Goal: Feedback & Contribution: Submit feedback/report problem

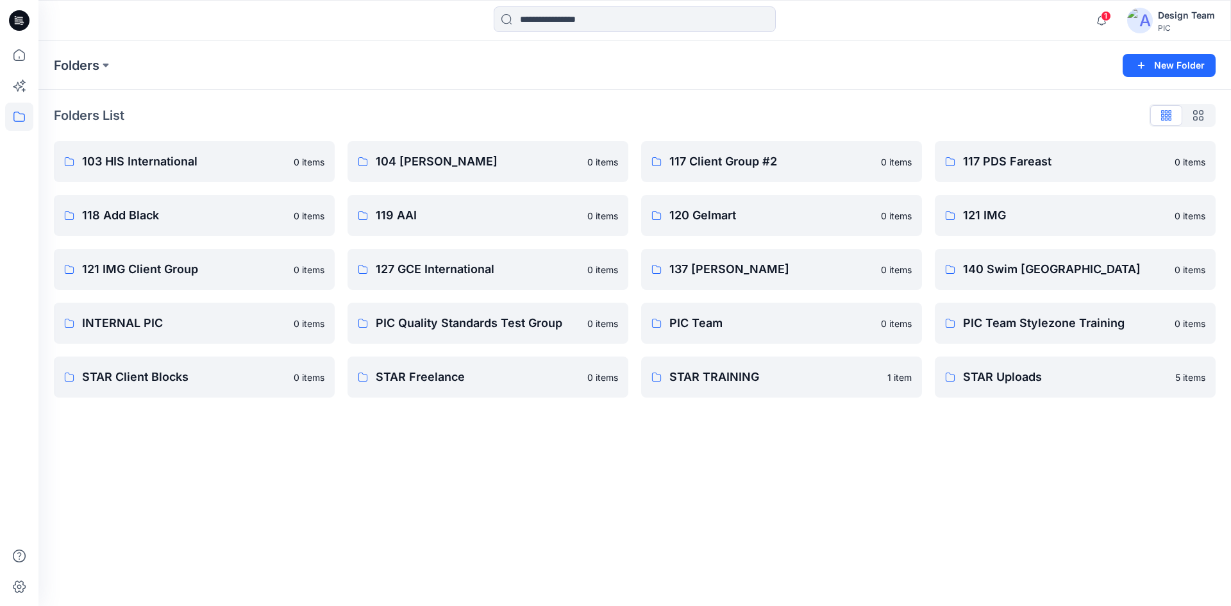
click at [19, 22] on icon at bounding box center [19, 20] width 21 height 21
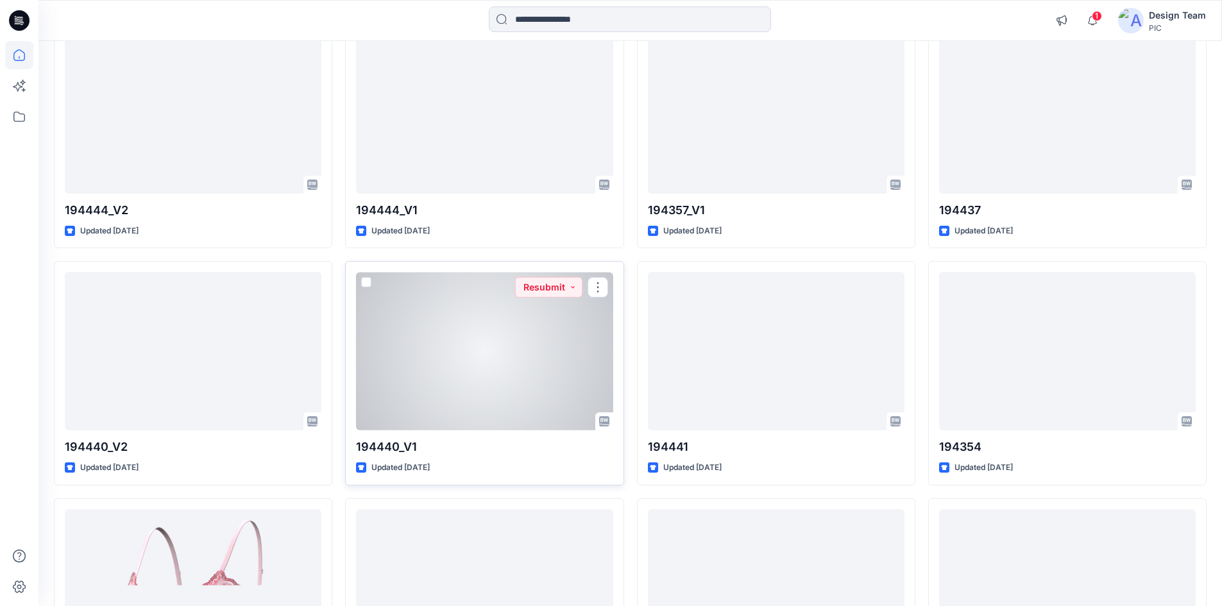
scroll to position [898, 0]
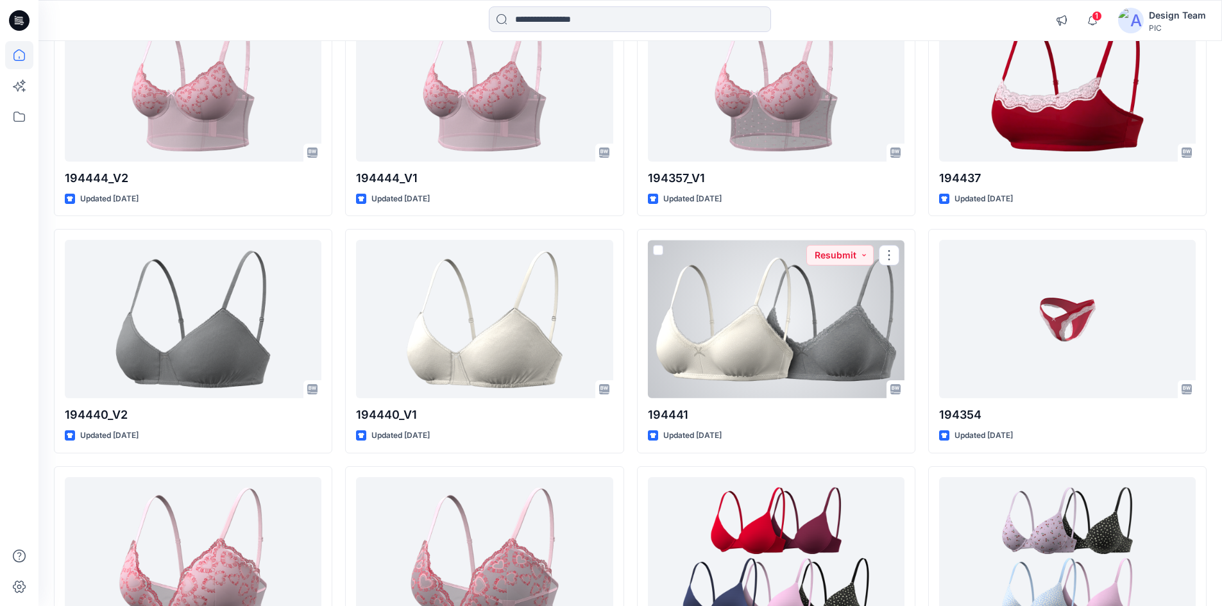
click at [744, 356] on div at bounding box center [776, 319] width 257 height 158
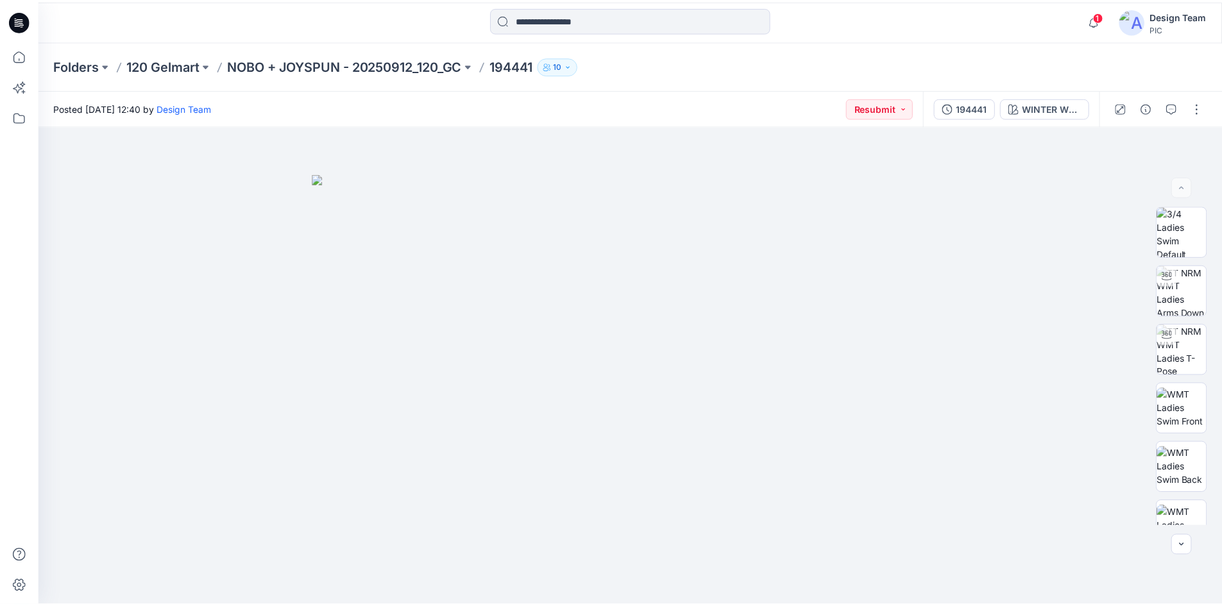
scroll to position [898, 0]
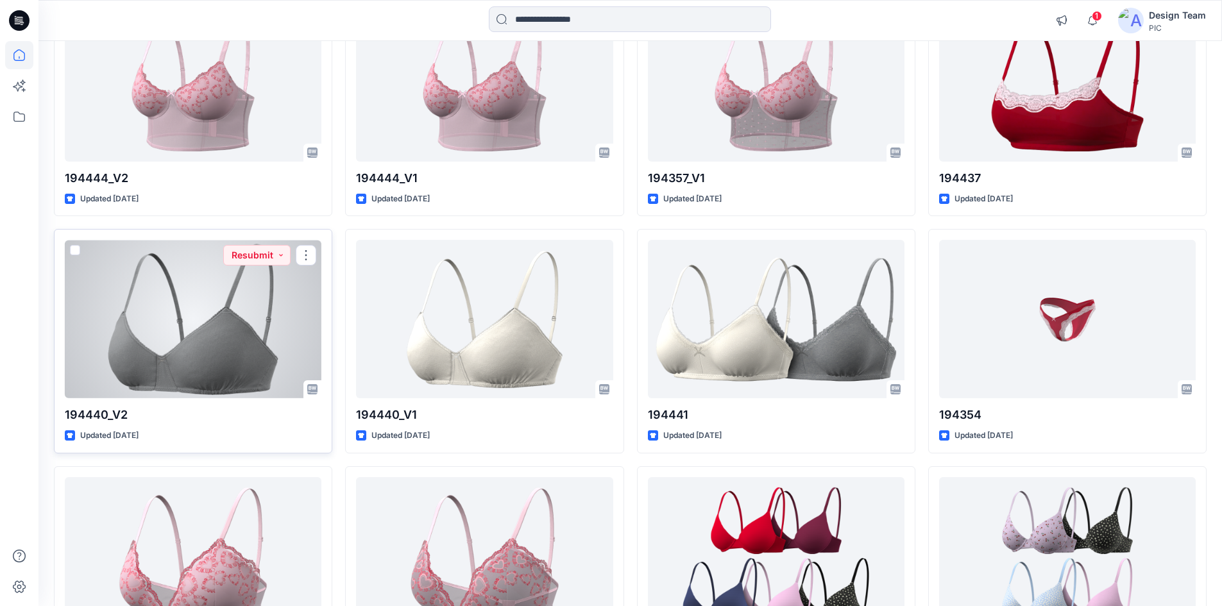
click at [260, 359] on div at bounding box center [193, 319] width 257 height 158
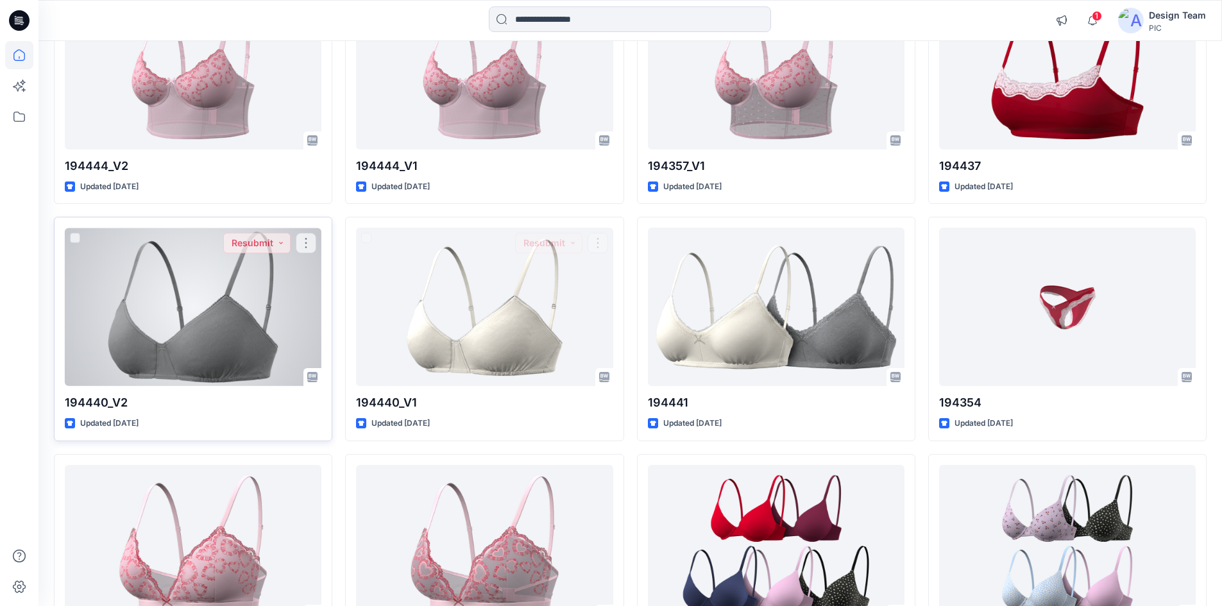
scroll to position [915, 0]
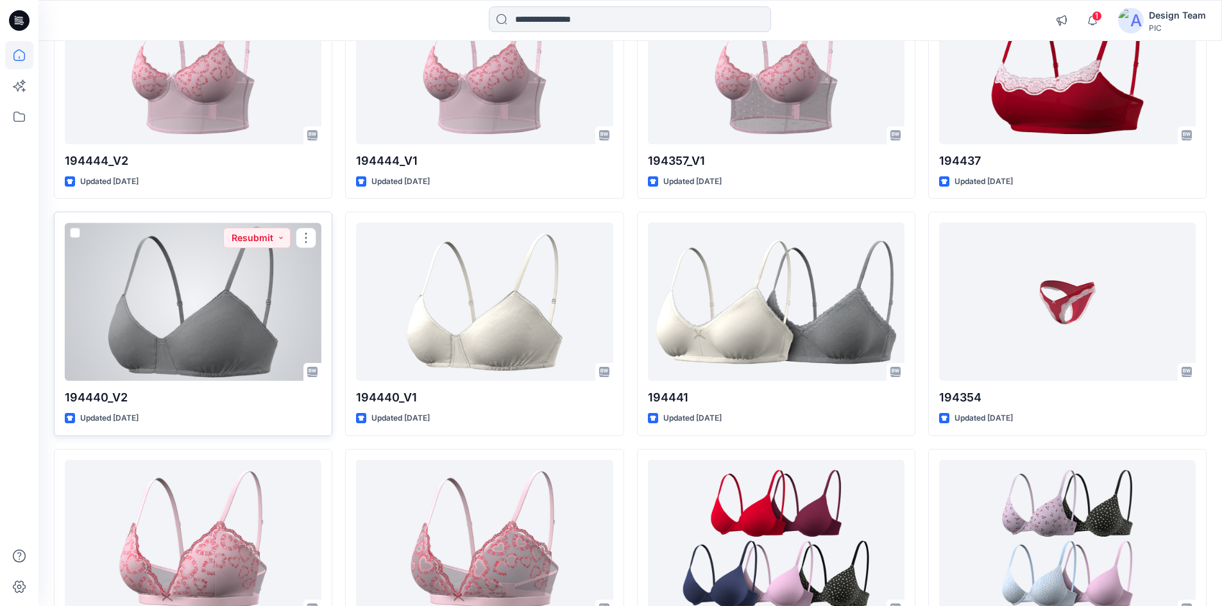
click at [208, 332] on div at bounding box center [193, 302] width 257 height 158
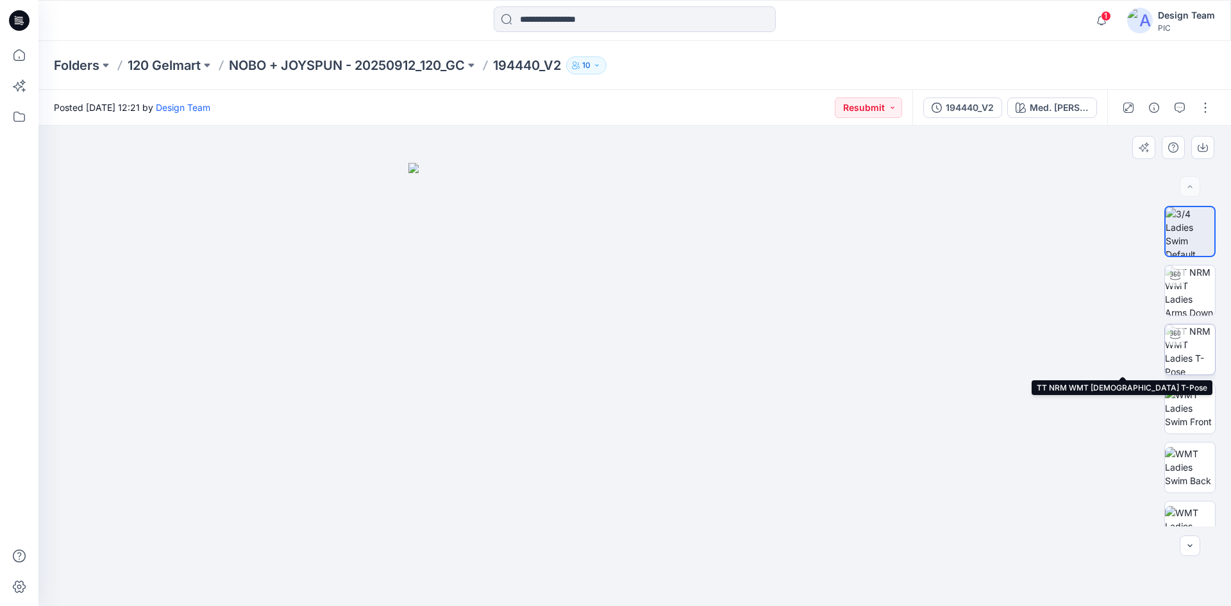
click at [1191, 350] on img at bounding box center [1190, 350] width 50 height 50
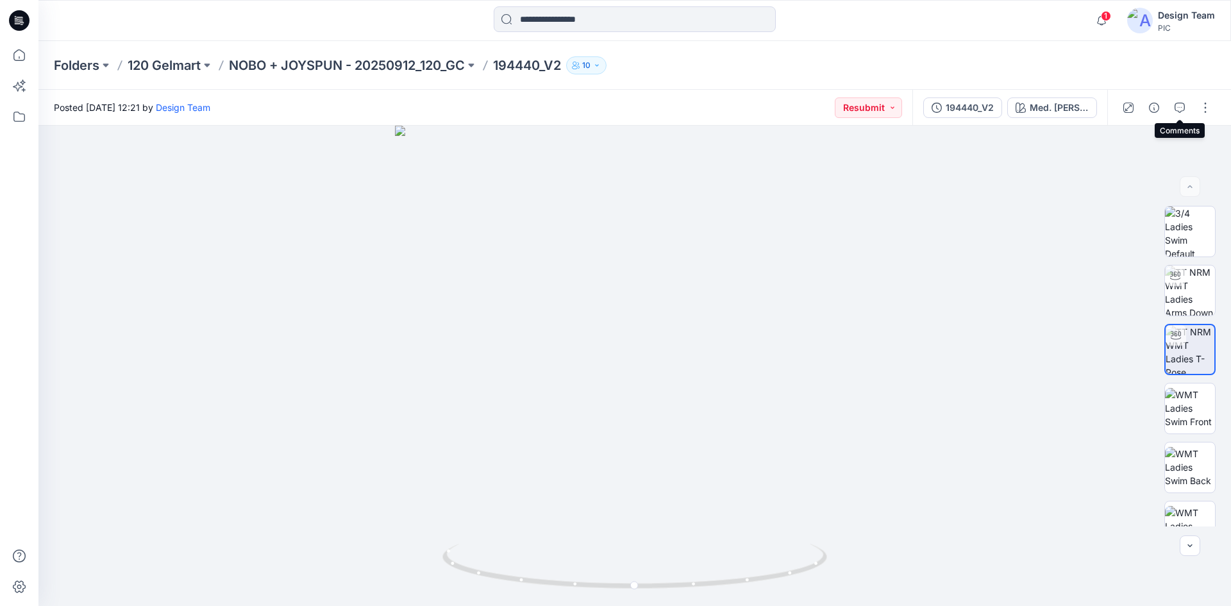
click at [1186, 107] on button "button" at bounding box center [1180, 107] width 21 height 21
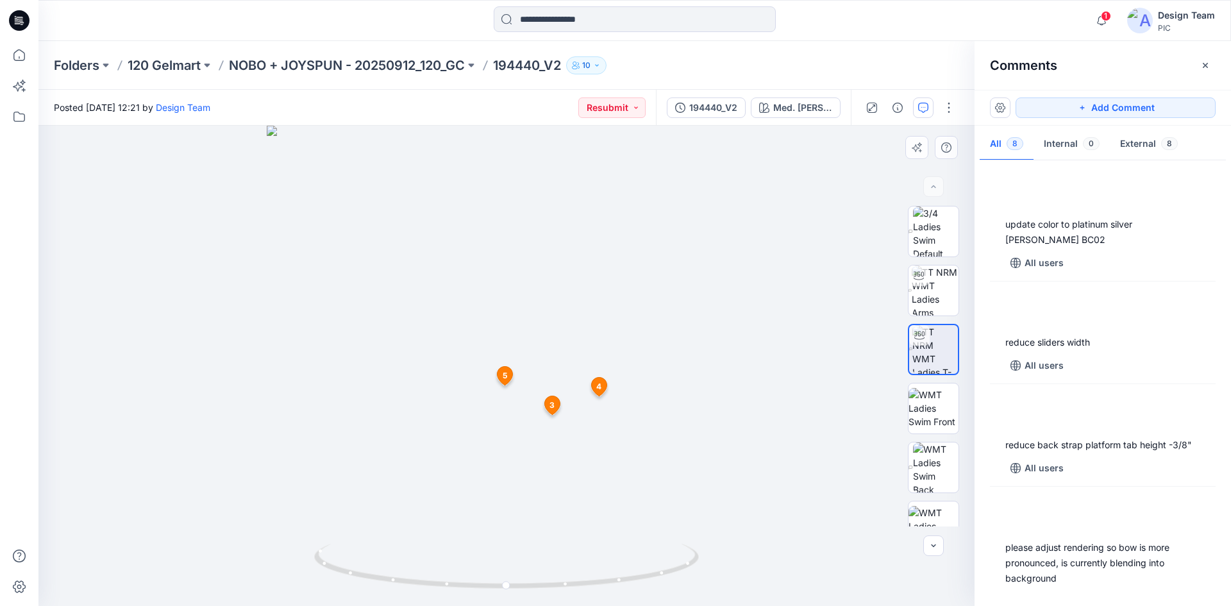
click at [506, 378] on span "5" at bounding box center [505, 376] width 4 height 12
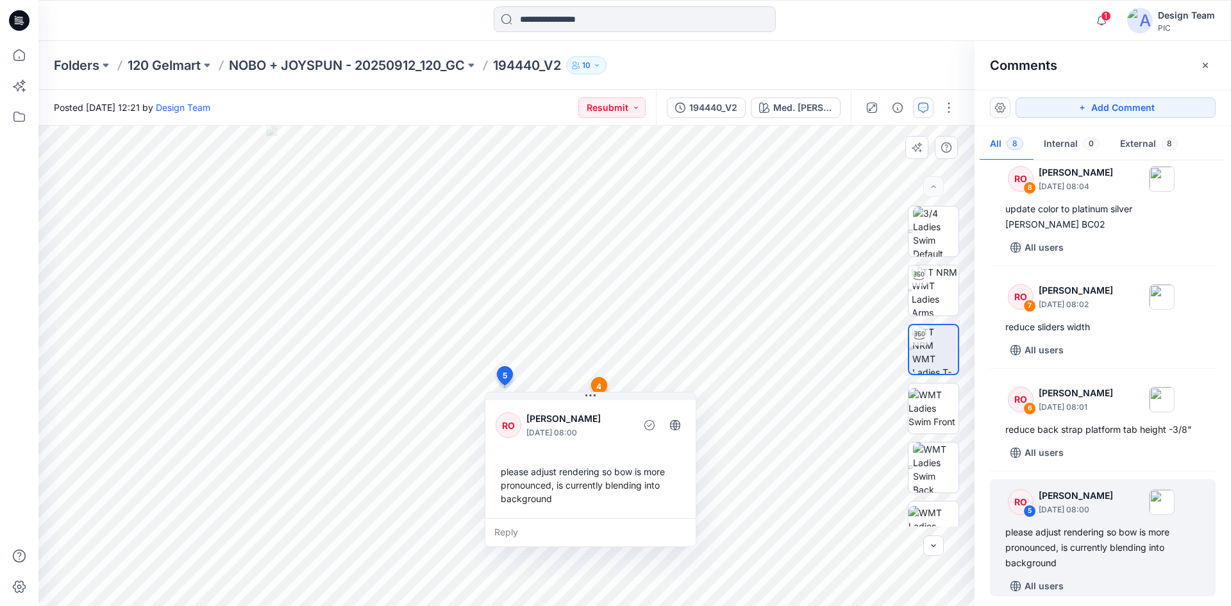
click at [602, 382] on span "4" at bounding box center [598, 387] width 5 height 12
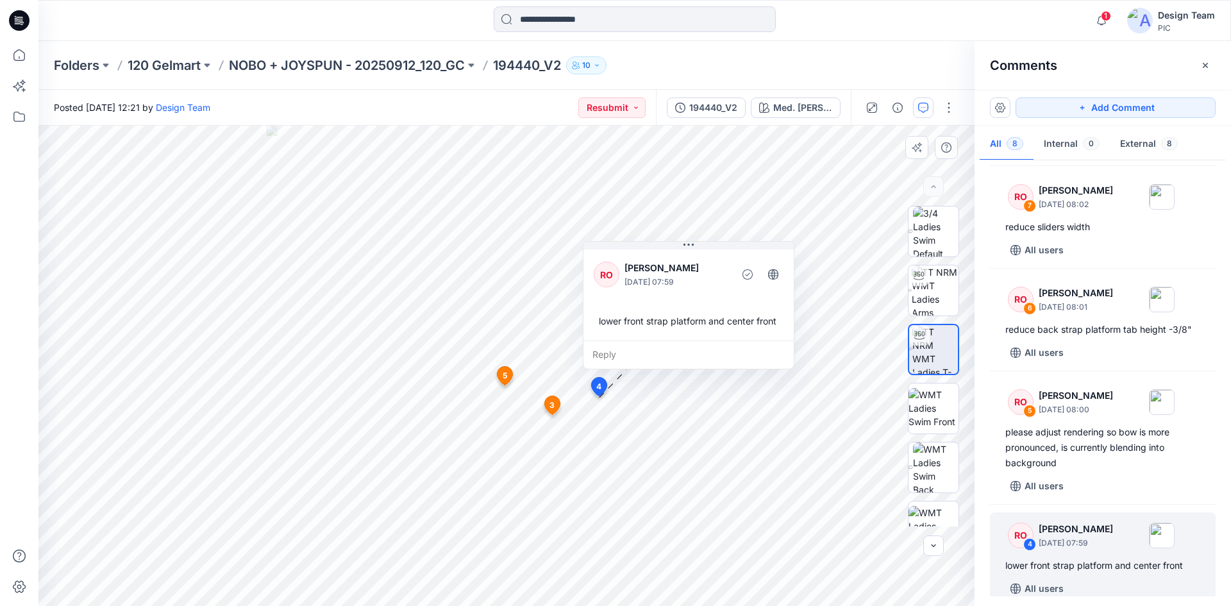
scroll to position [118, 0]
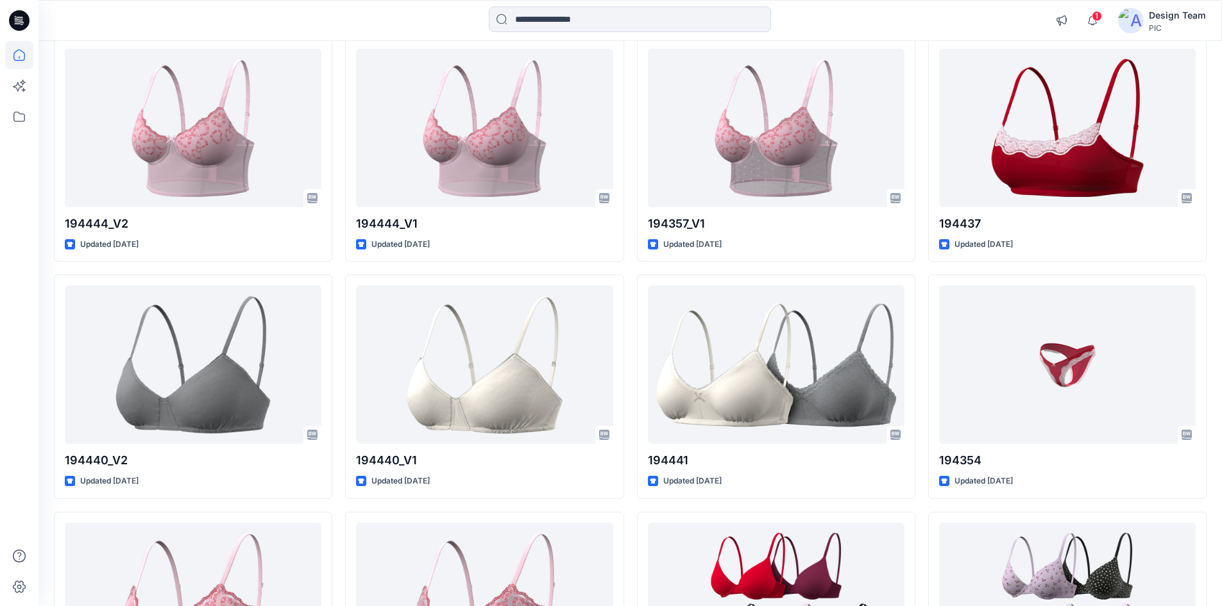
scroll to position [851, 0]
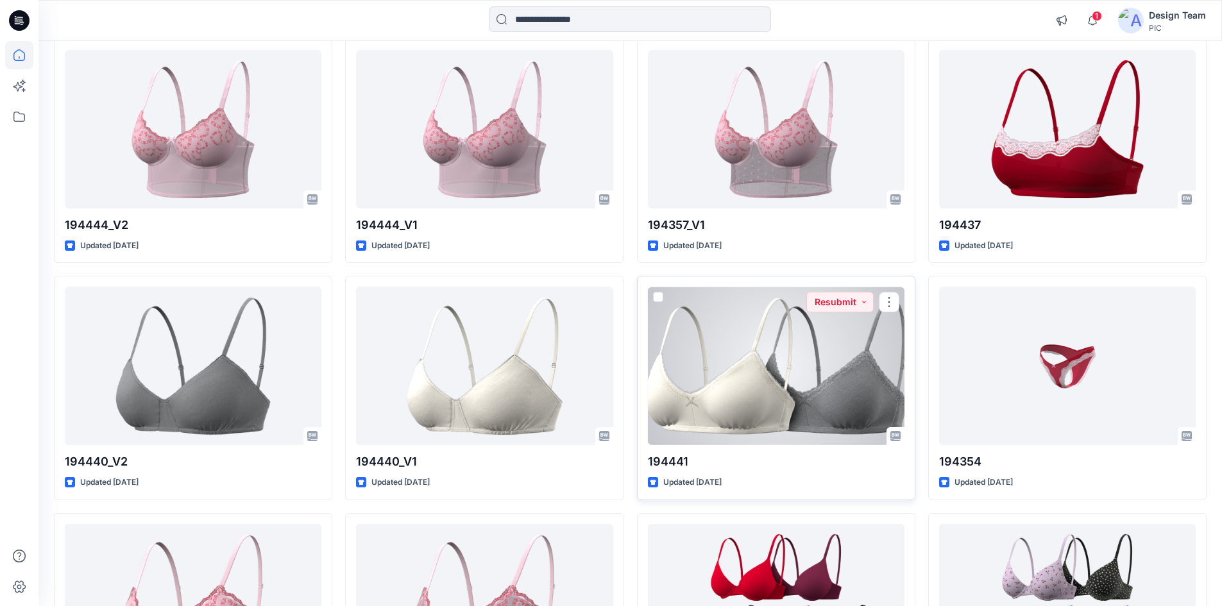
click at [766, 399] on div at bounding box center [776, 366] width 257 height 158
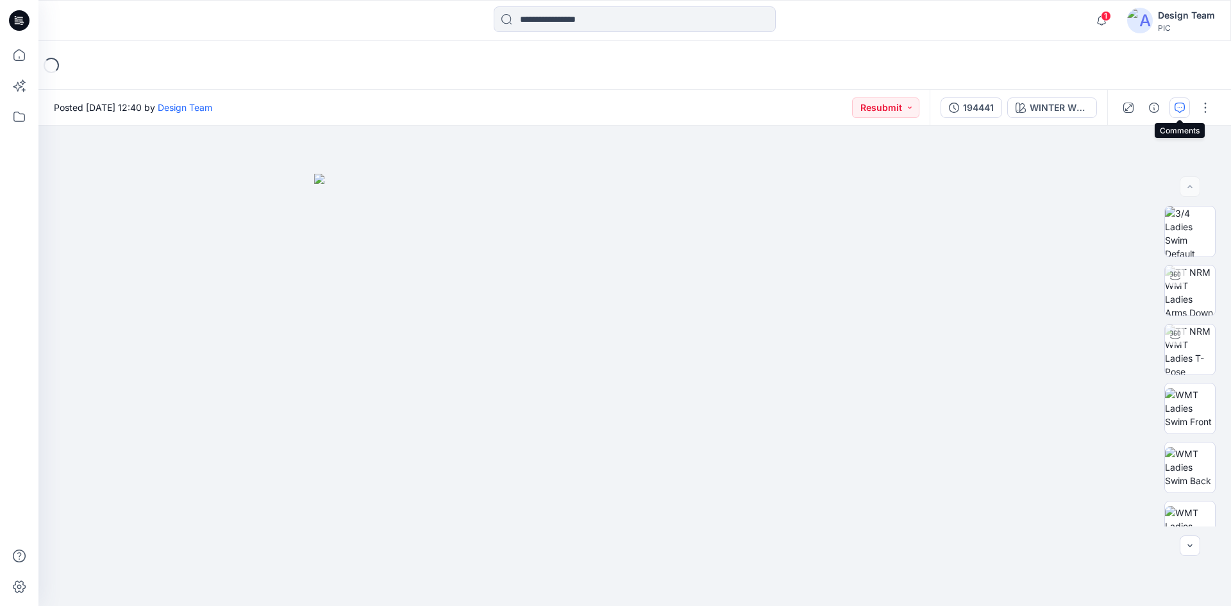
click at [1179, 108] on icon "button" at bounding box center [1180, 108] width 10 height 10
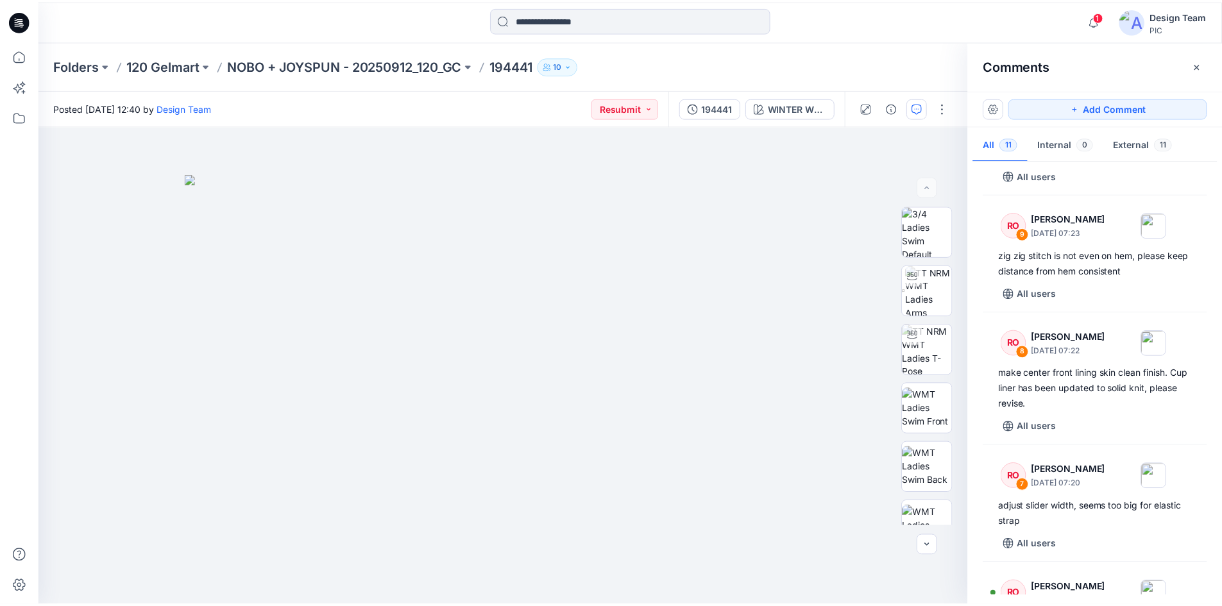
scroll to position [192, 0]
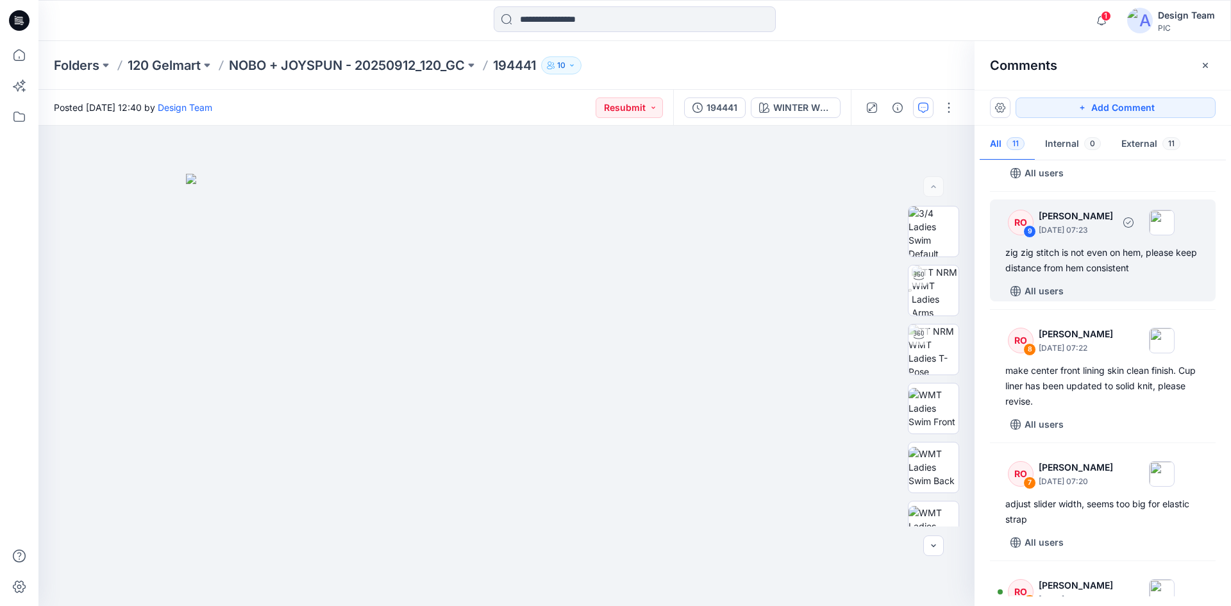
click at [1106, 273] on div "zig zig stitch is not even on hem, please keep distance from hem consistent" at bounding box center [1103, 260] width 195 height 31
